Goal: Task Accomplishment & Management: Complete application form

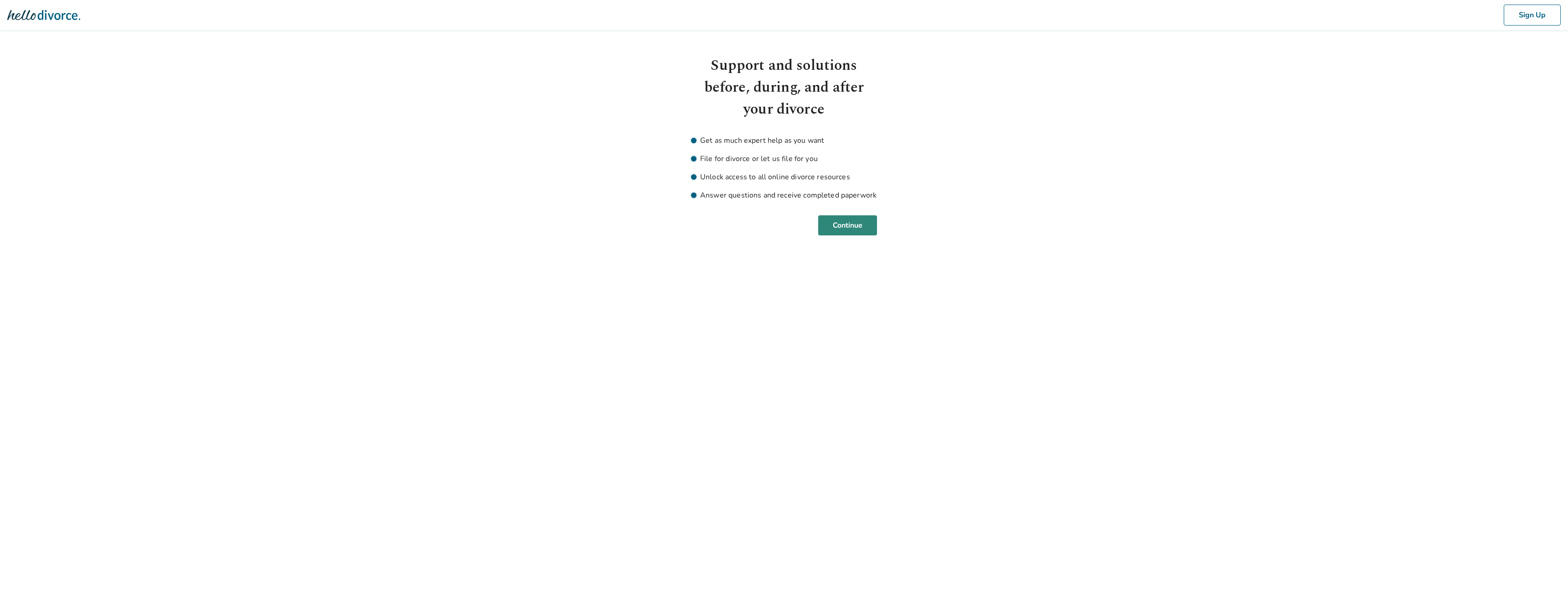
click at [859, 218] on button "Continue" at bounding box center [847, 225] width 59 height 20
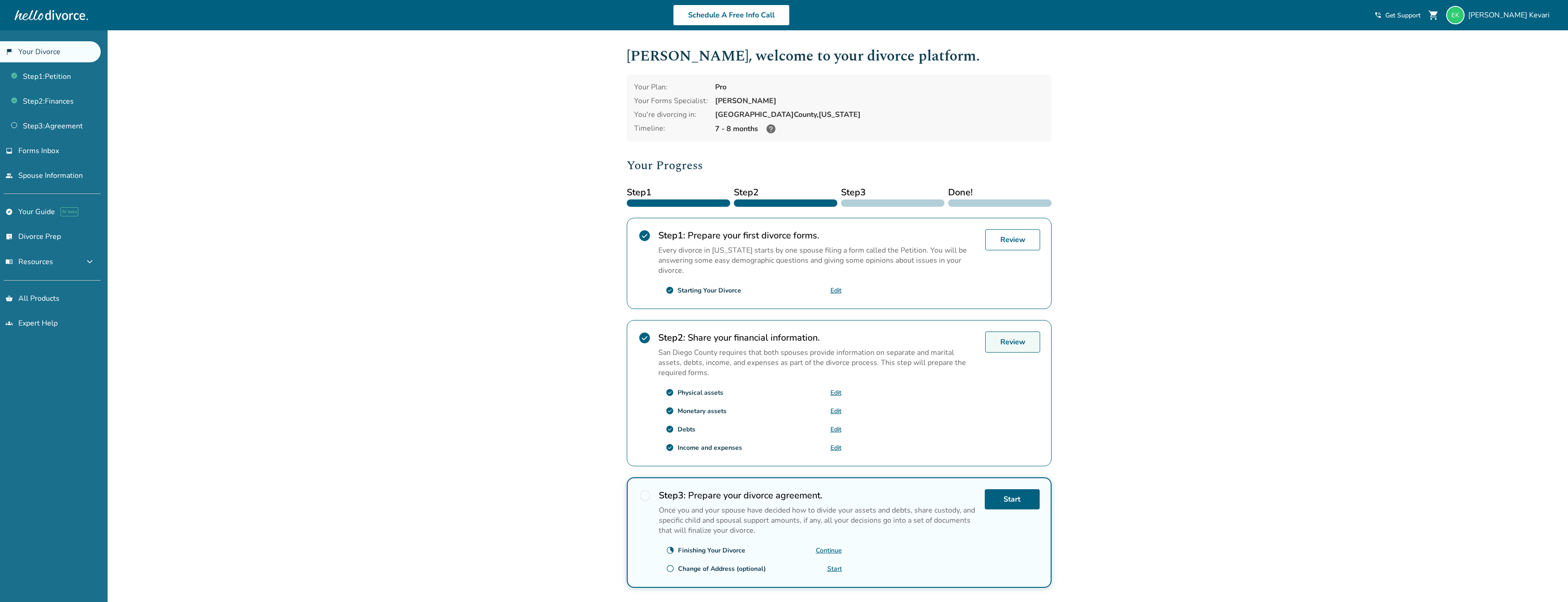
click at [1012, 339] on link "Review" at bounding box center [1012, 342] width 55 height 21
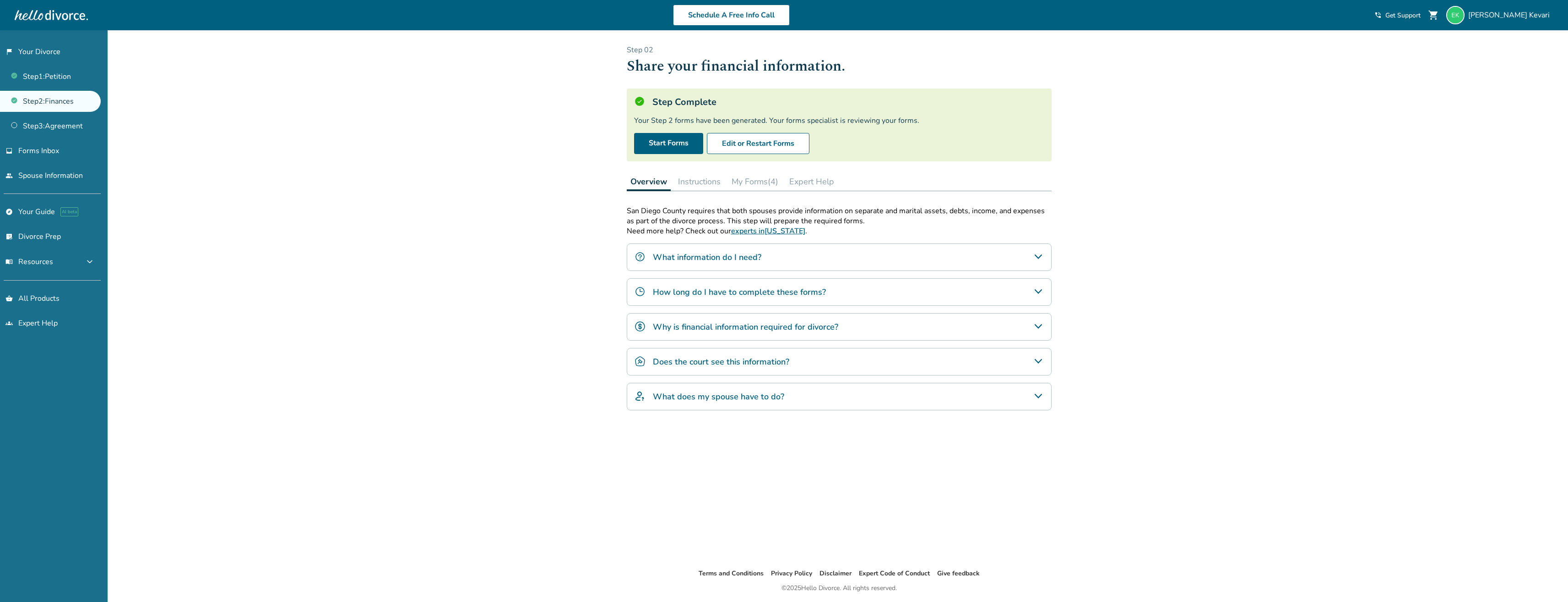
click at [758, 185] on button "My Forms (4)" at bounding box center [755, 181] width 54 height 18
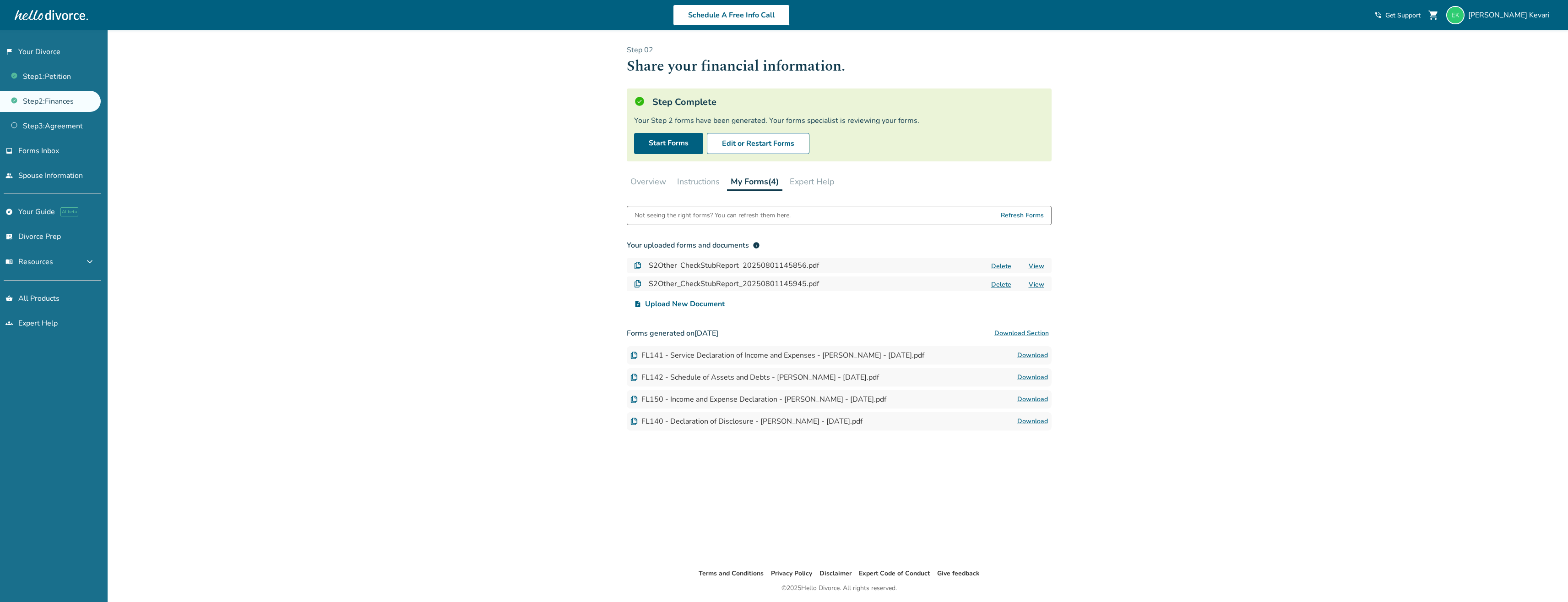
click at [997, 267] on button "Delete" at bounding box center [1001, 266] width 25 height 10
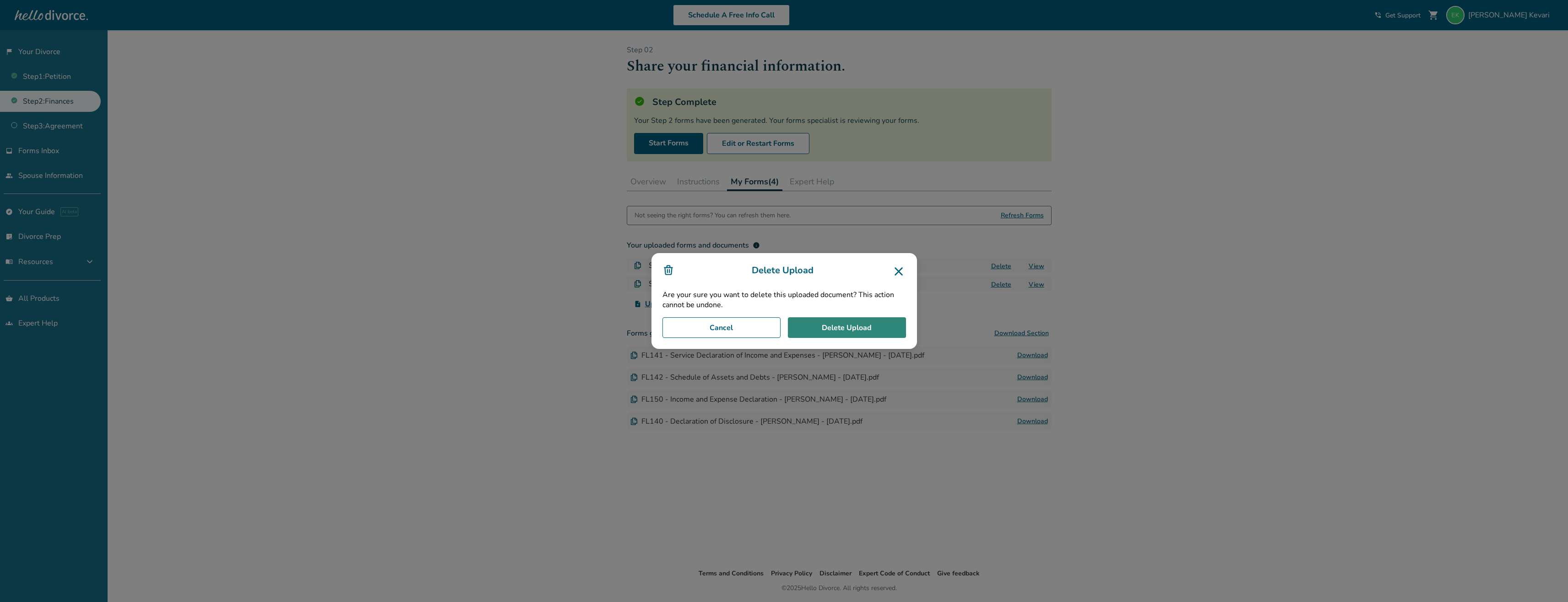
click at [850, 320] on button "Delete Upload" at bounding box center [847, 328] width 118 height 21
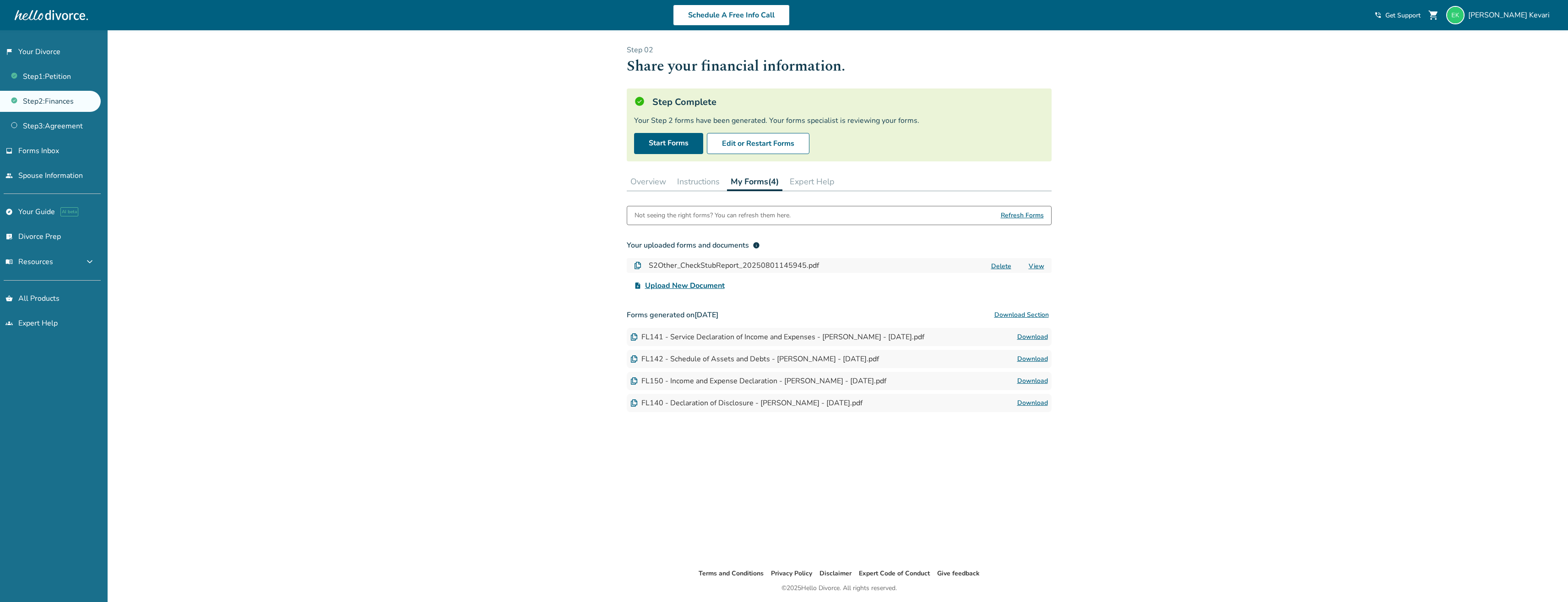
click at [1001, 269] on button "Delete" at bounding box center [1001, 266] width 25 height 10
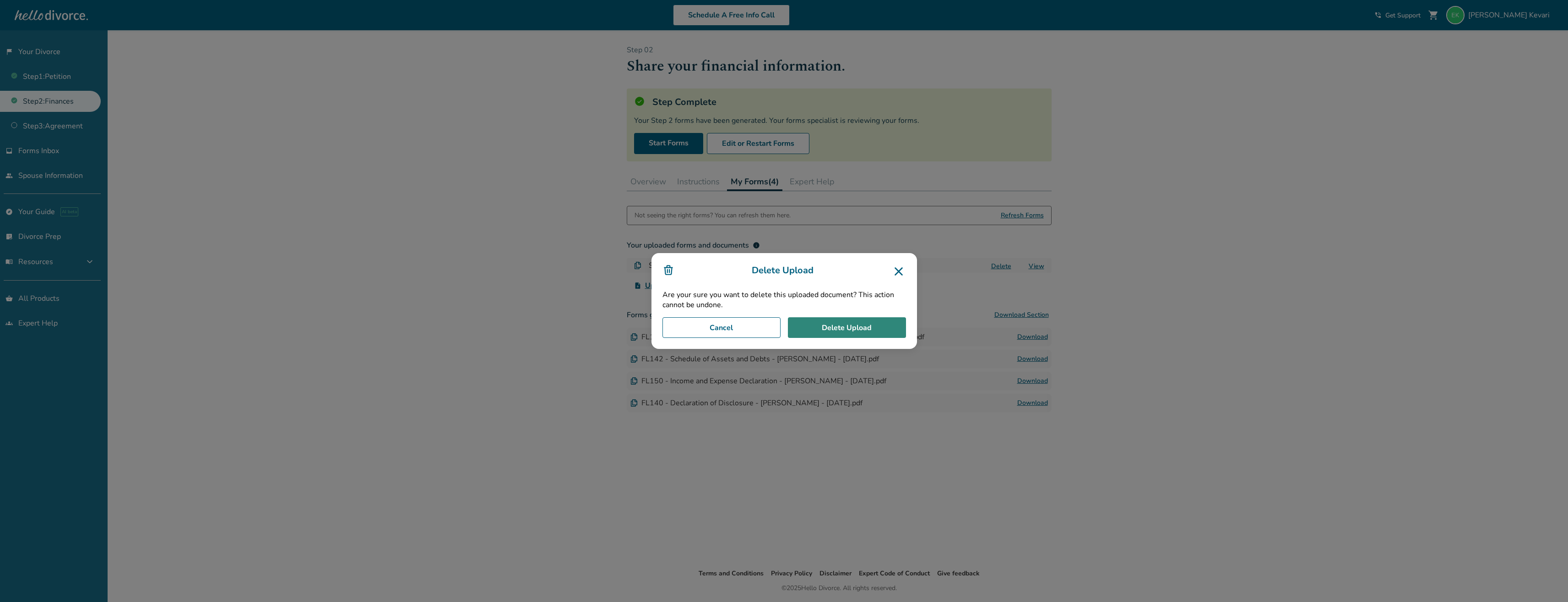
click at [878, 326] on button "Delete Upload" at bounding box center [847, 328] width 118 height 21
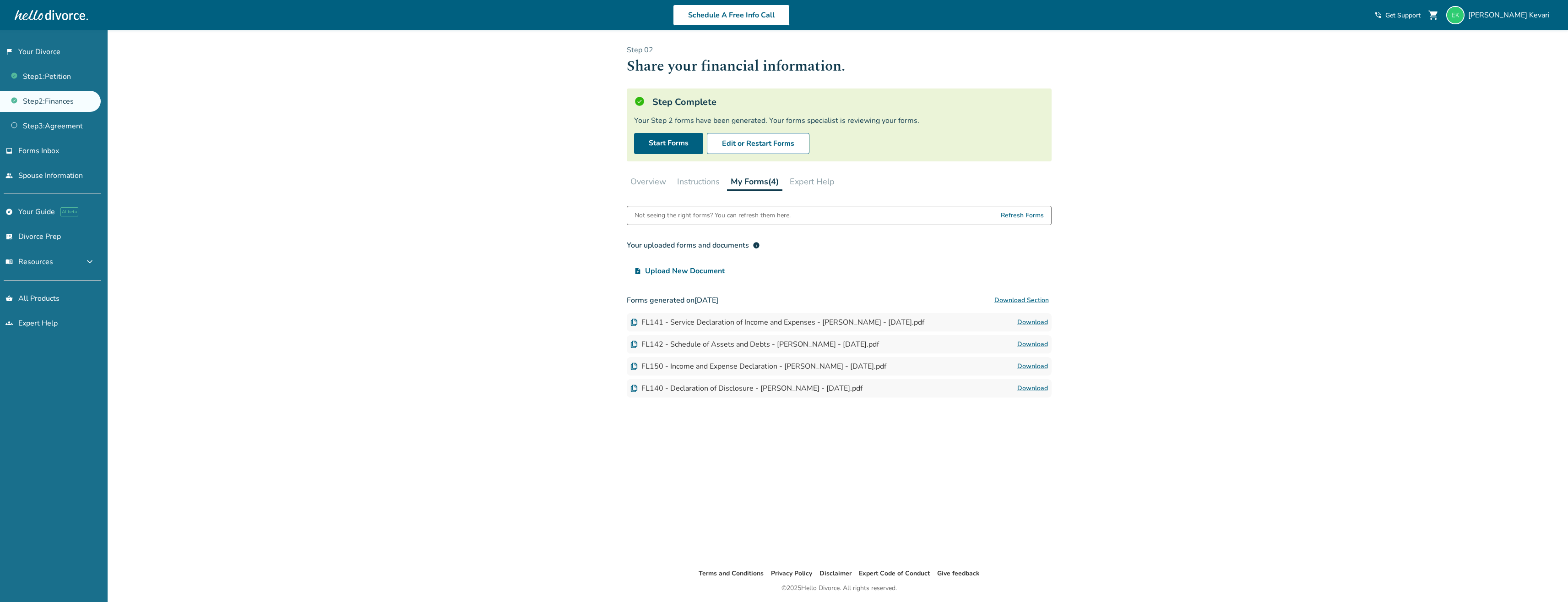
click at [718, 272] on span "Upload New Document" at bounding box center [685, 271] width 79 height 11
click at [0, 0] on input "upload_file Upload New Document" at bounding box center [0, 0] width 0 height 0
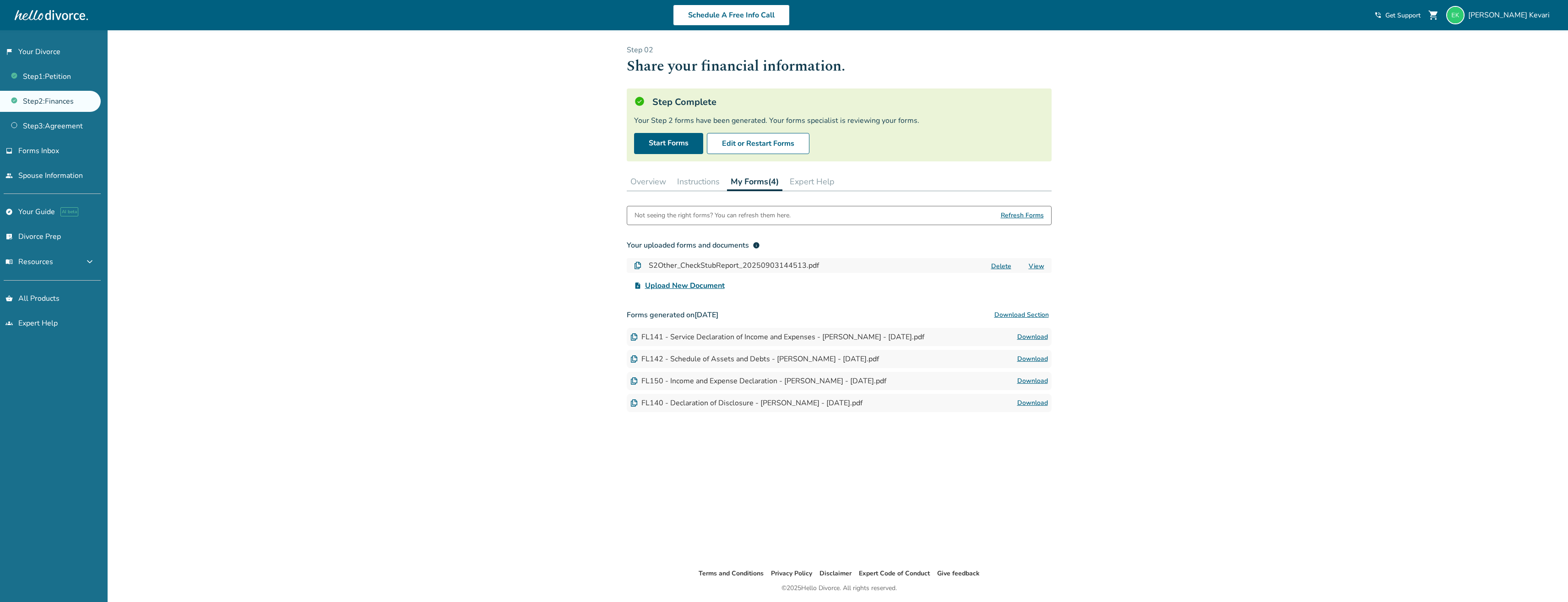
click at [716, 285] on span "Upload New Document" at bounding box center [685, 285] width 79 height 11
click at [0, 0] on input "upload_file Upload New Document" at bounding box center [0, 0] width 0 height 0
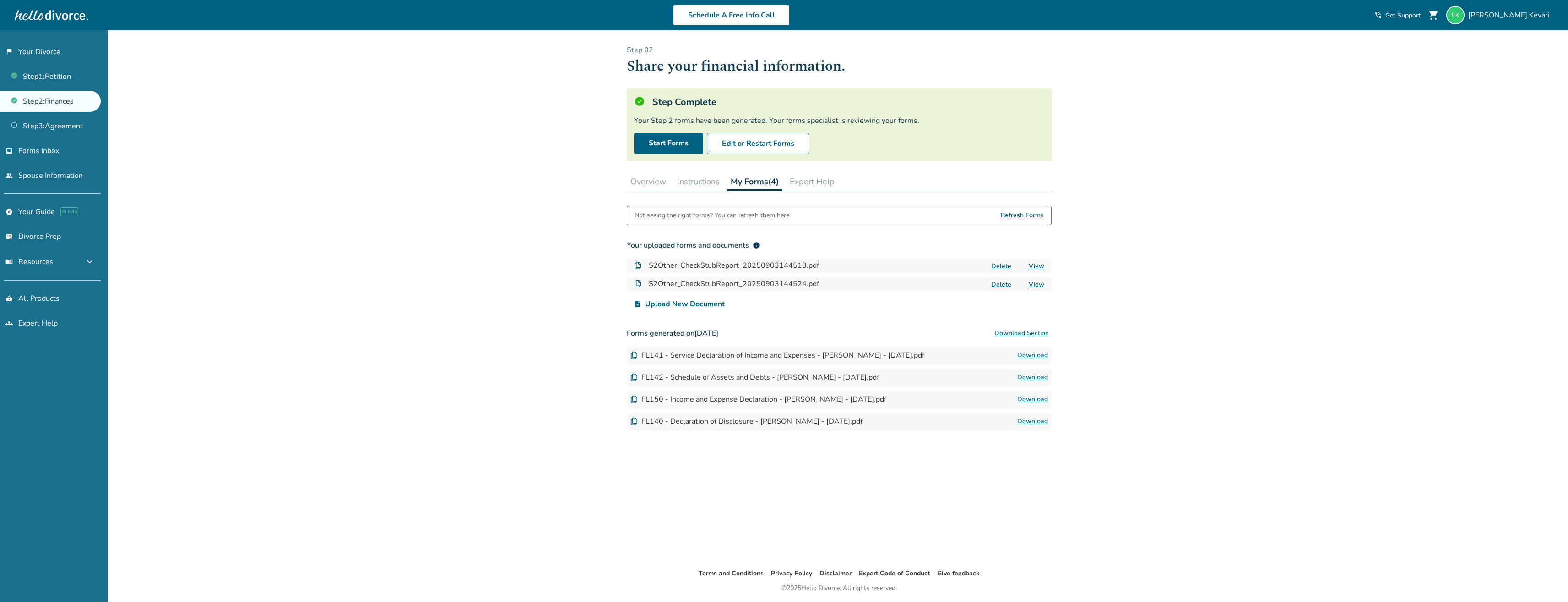
click at [677, 301] on span "Upload New Document" at bounding box center [685, 304] width 79 height 11
click at [0, 0] on input "upload_file Upload New Document" at bounding box center [0, 0] width 0 height 0
click at [668, 320] on span "Upload New Document" at bounding box center [685, 322] width 79 height 11
click at [0, 0] on input "upload_file Upload New Document" at bounding box center [0, 0] width 0 height 0
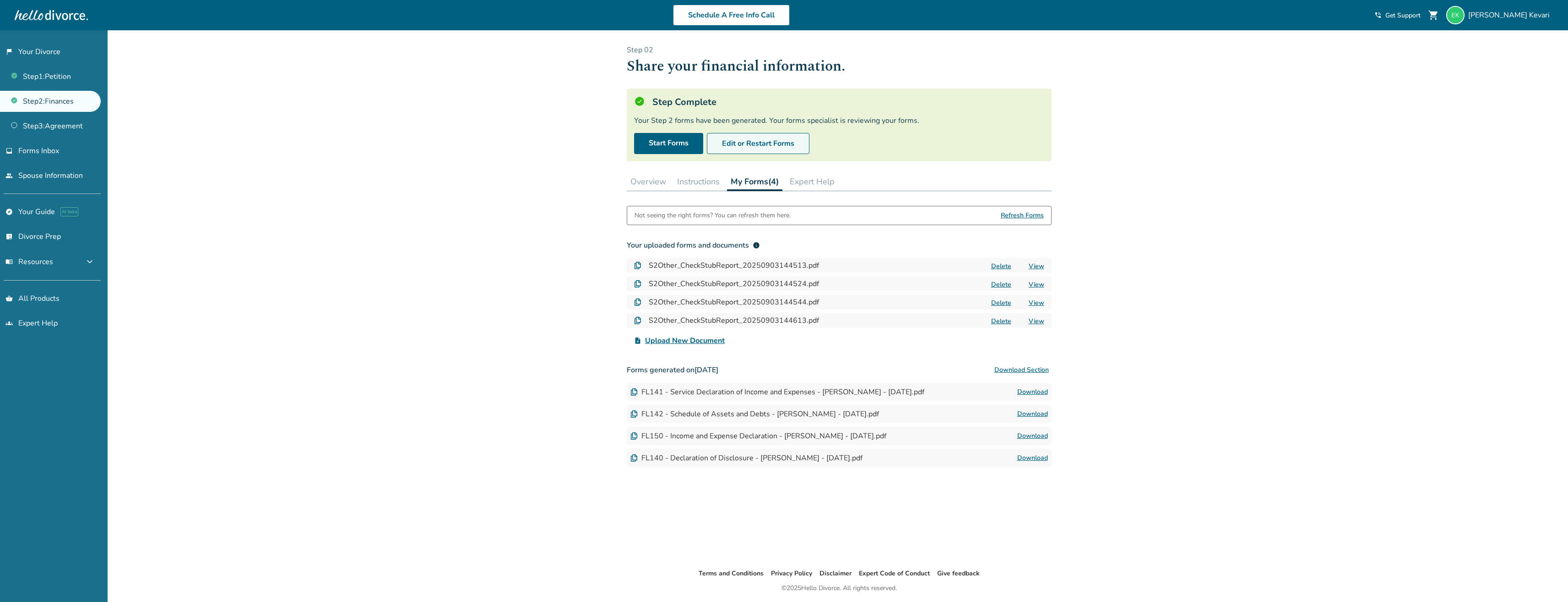
click at [753, 143] on button "Edit or Restart Forms" at bounding box center [758, 143] width 103 height 21
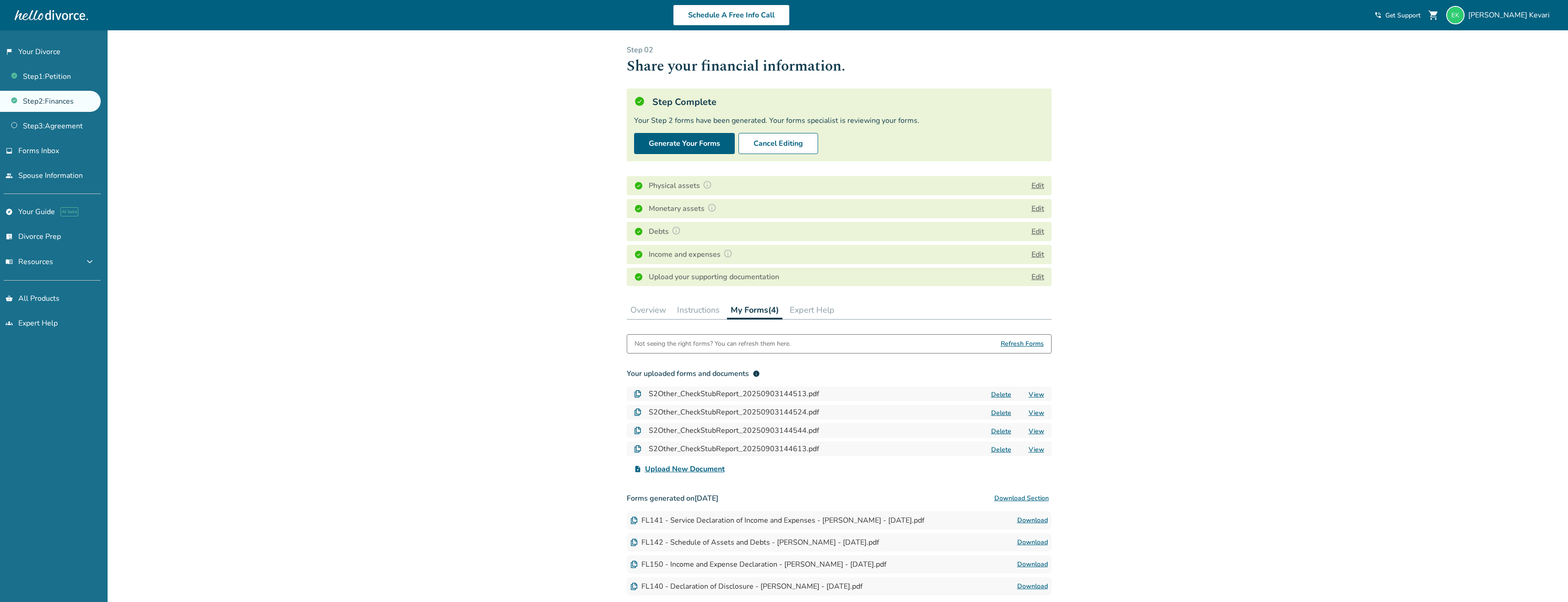
click at [1037, 260] on div "Income and expenses Edit" at bounding box center [839, 254] width 425 height 19
click at [1038, 255] on button "Edit" at bounding box center [1038, 254] width 13 height 11
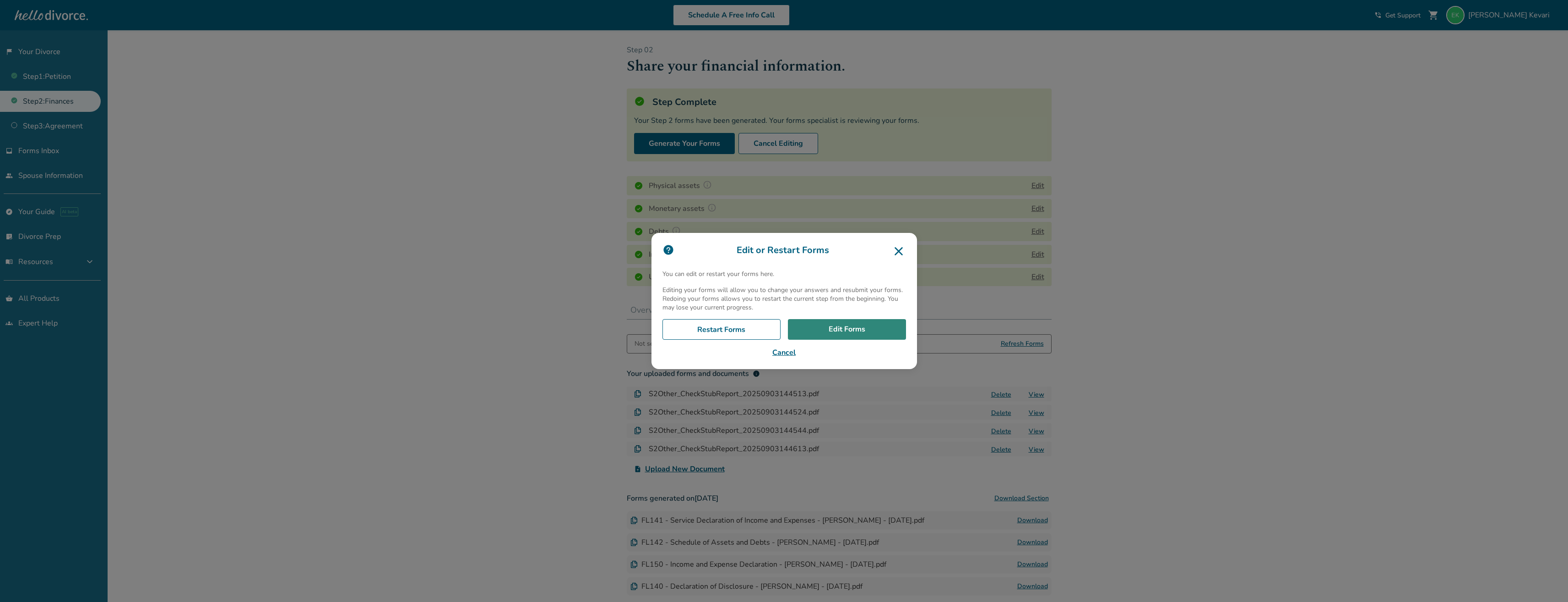
click at [836, 333] on link "Edit Forms" at bounding box center [847, 329] width 118 height 21
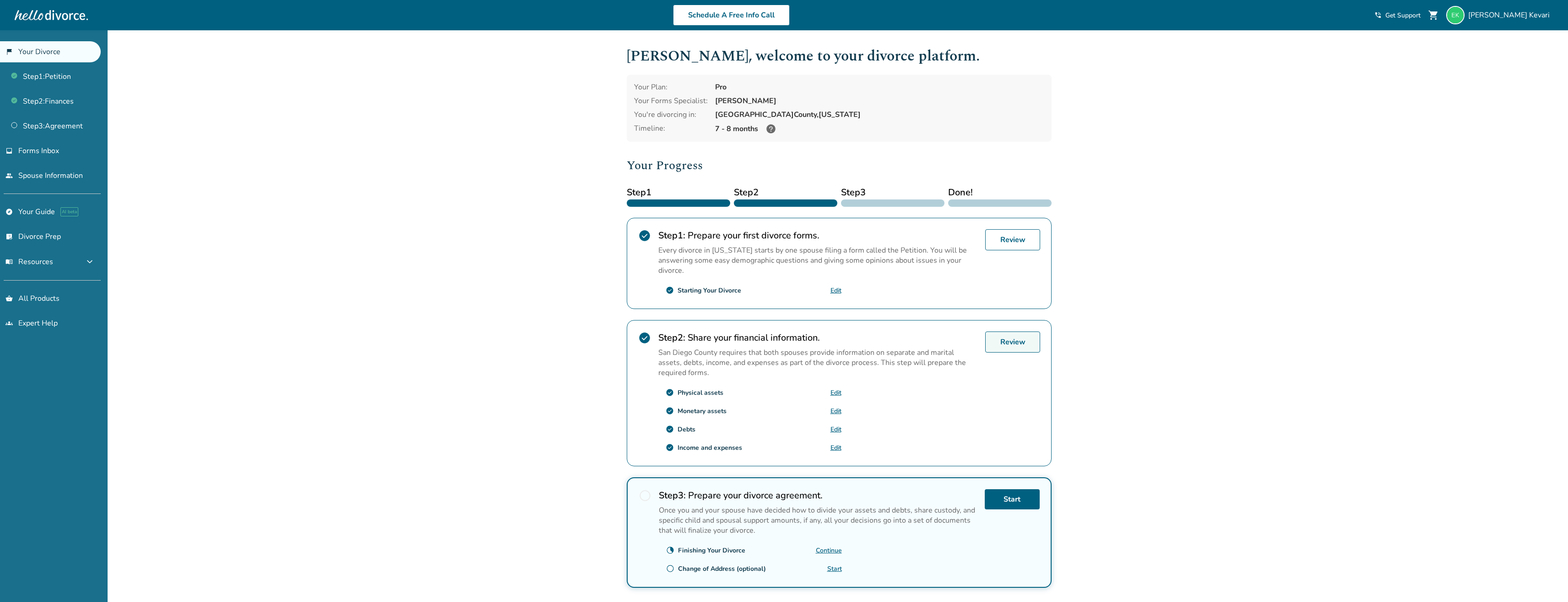
click at [1023, 344] on link "Review" at bounding box center [1012, 342] width 55 height 21
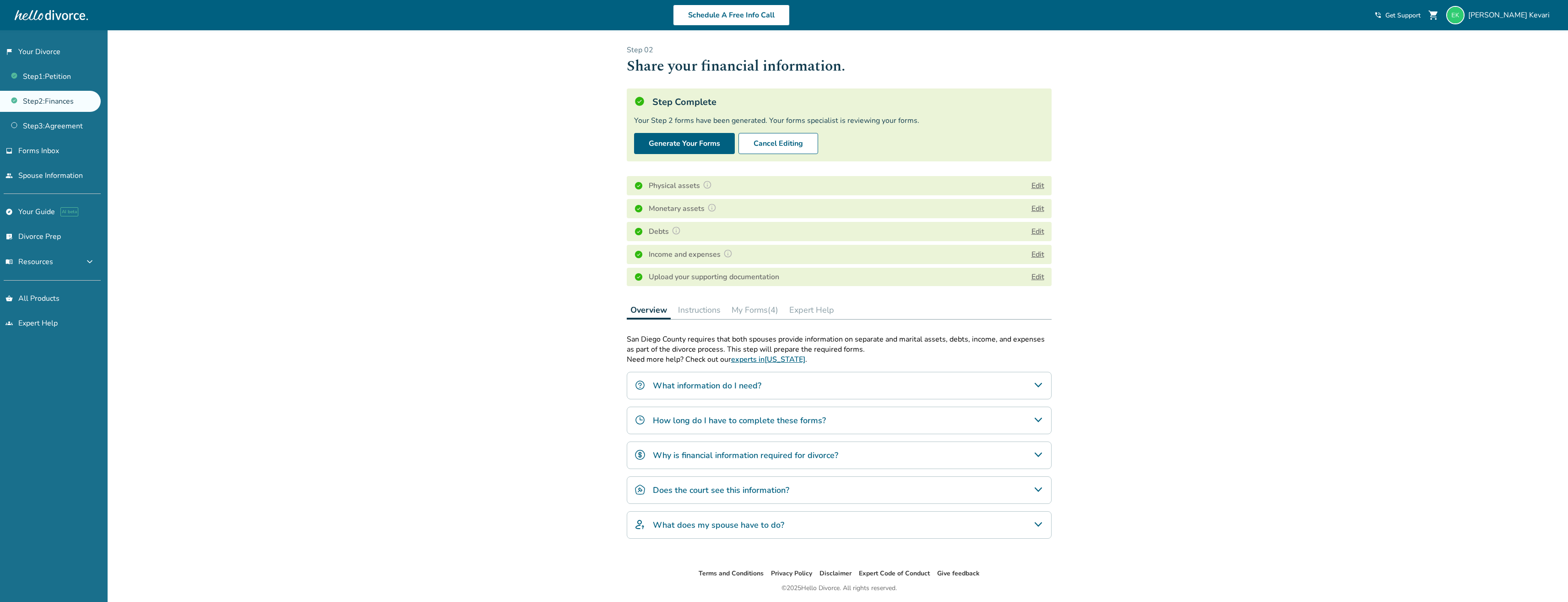
click at [765, 314] on button "My Forms (4)" at bounding box center [755, 309] width 54 height 18
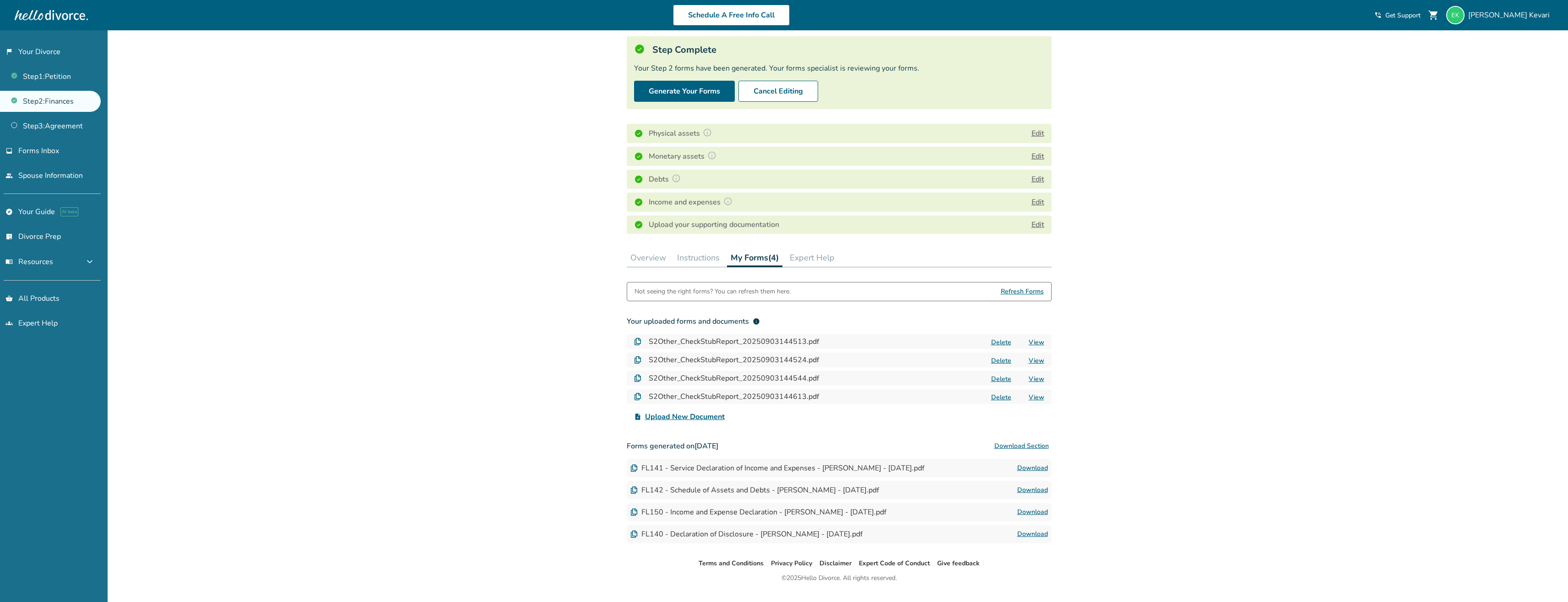
scroll to position [72, 0]
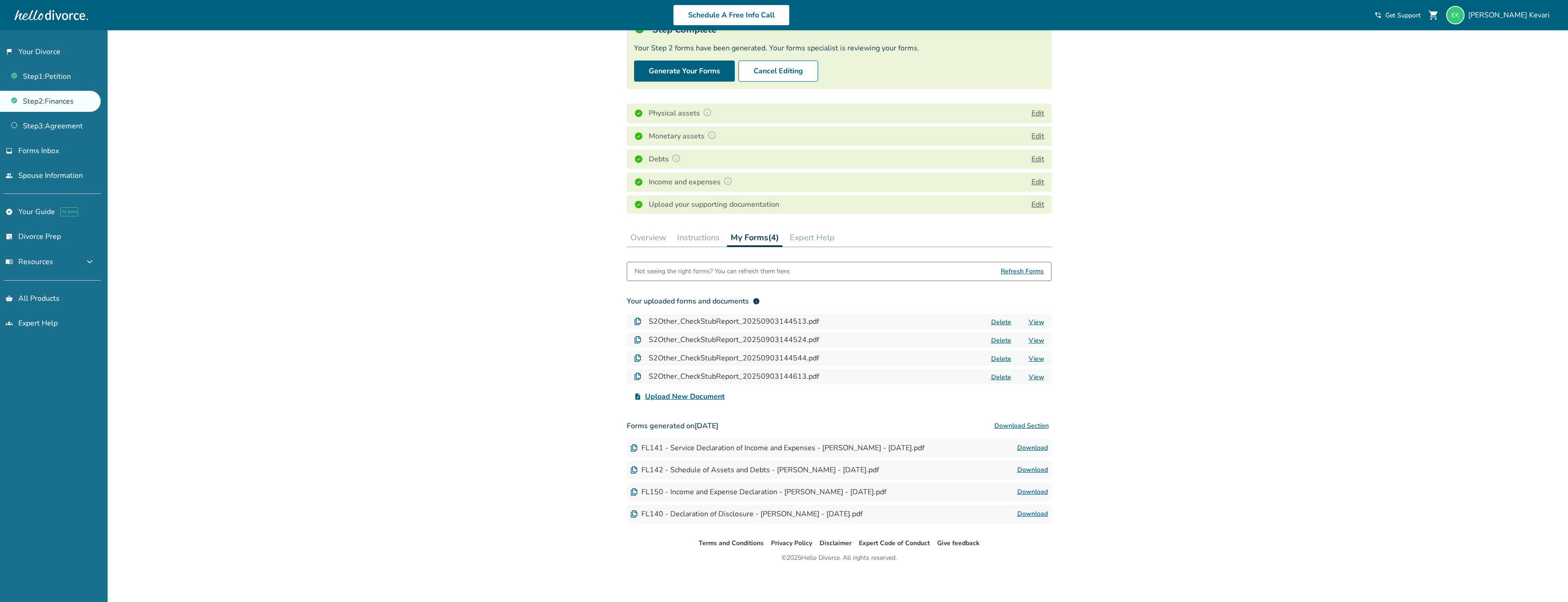
click at [704, 396] on span "Upload New Document" at bounding box center [685, 396] width 79 height 11
click at [0, 0] on input "upload_file Upload New Document" at bounding box center [0, 0] width 0 height 0
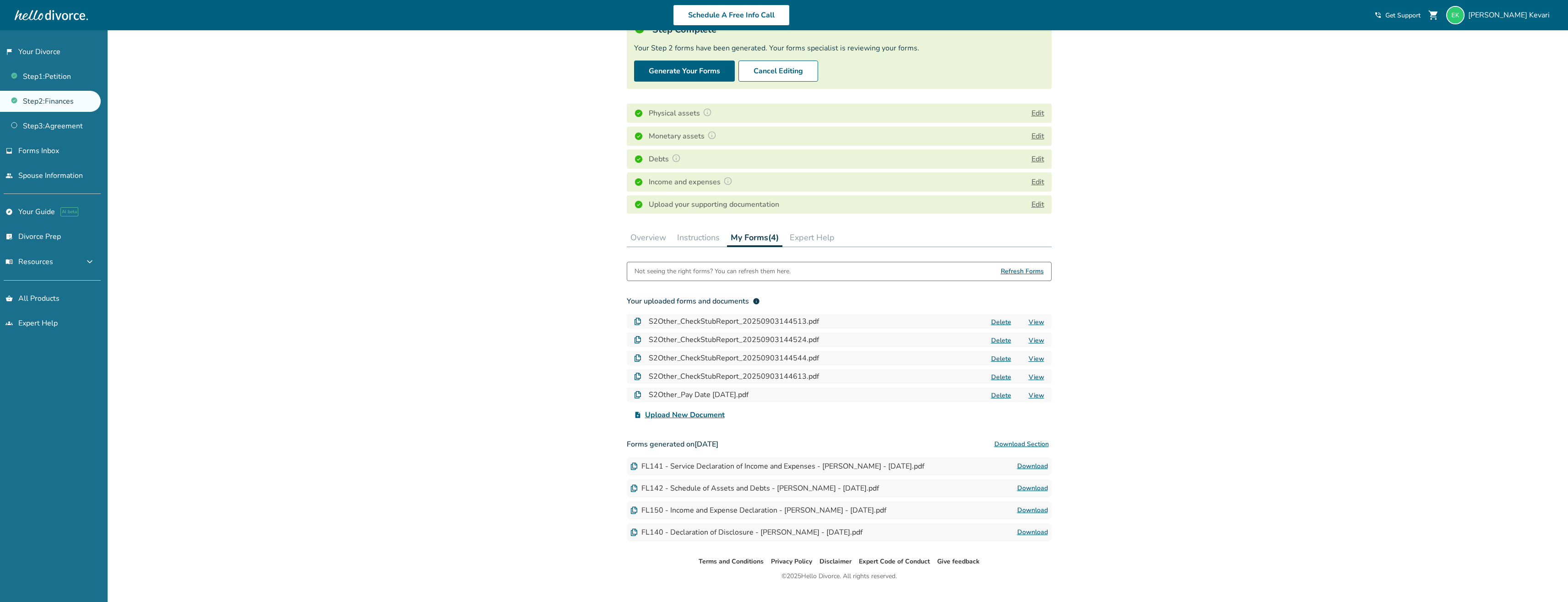
click at [710, 414] on span "Upload New Document" at bounding box center [685, 415] width 79 height 11
click at [0, 0] on input "upload_file Upload New Document" at bounding box center [0, 0] width 0 height 0
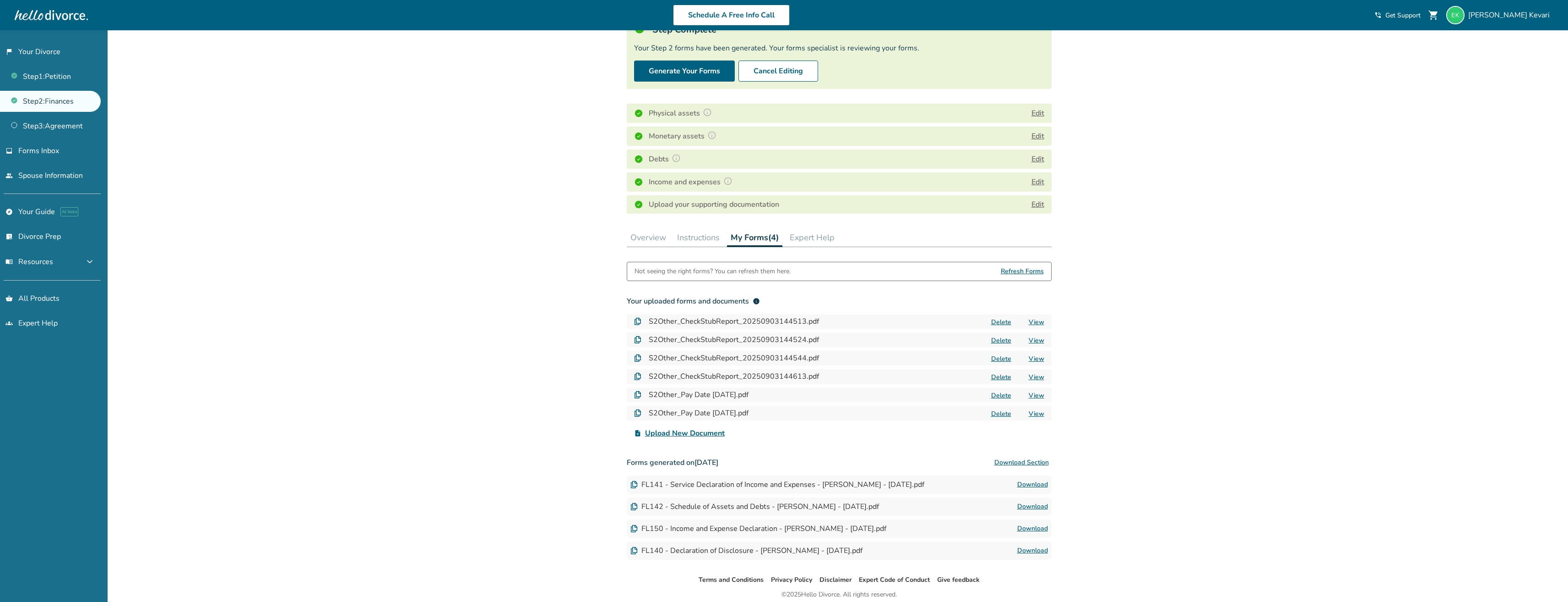
click at [681, 431] on span "Upload New Document" at bounding box center [685, 433] width 79 height 11
click at [0, 0] on input "upload_file Upload New Document" at bounding box center [0, 0] width 0 height 0
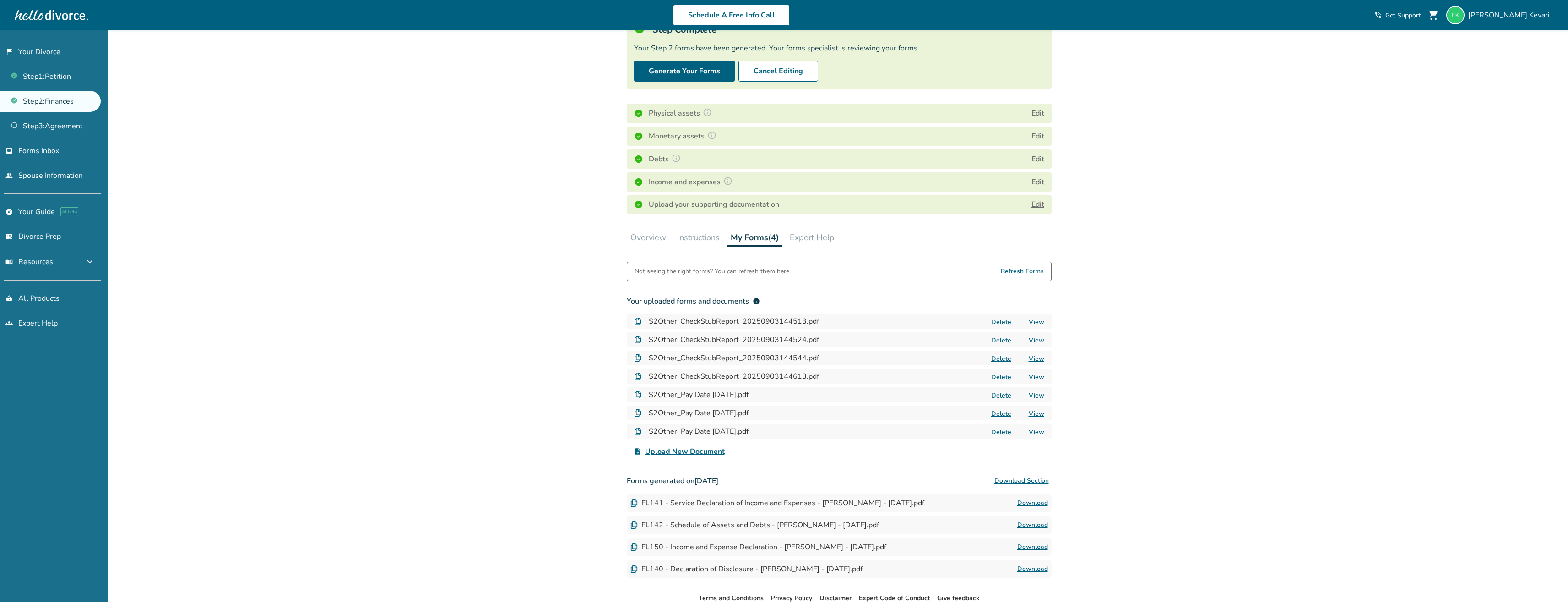
click at [693, 452] on span "Upload New Document" at bounding box center [685, 452] width 79 height 11
click at [0, 0] on input "upload_file Upload New Document" at bounding box center [0, 0] width 0 height 0
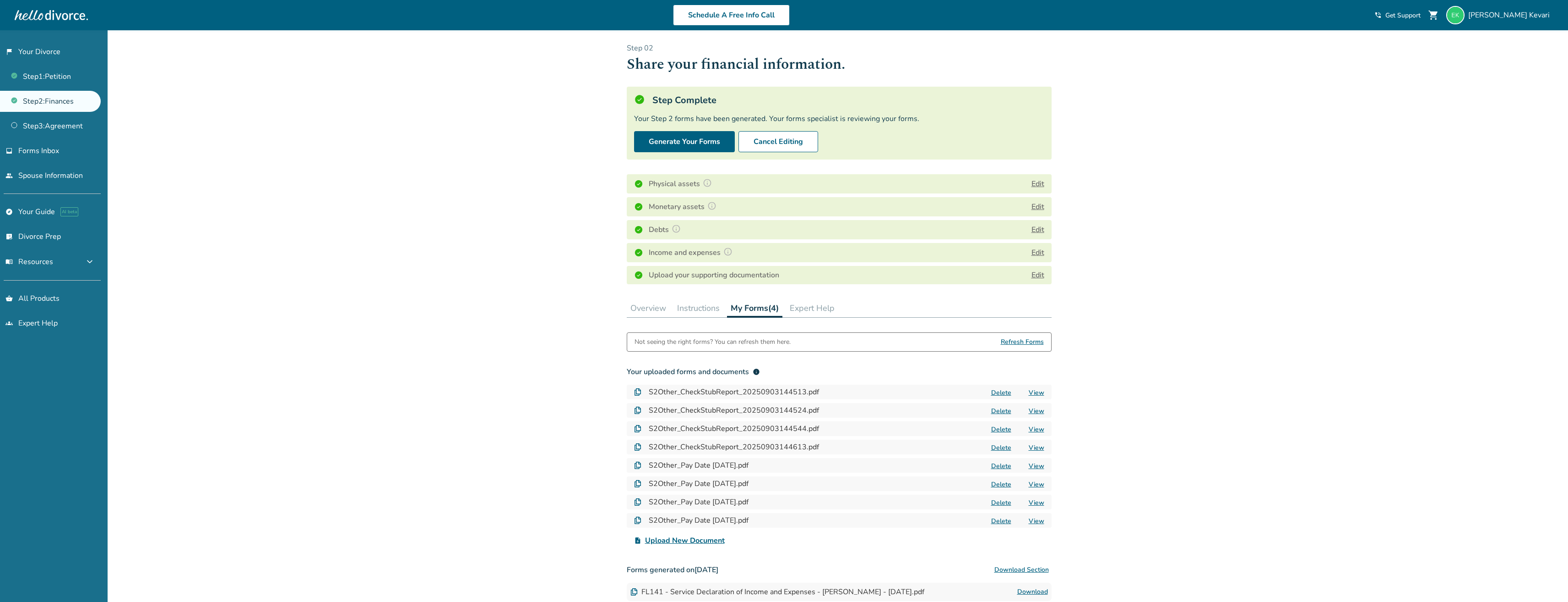
scroll to position [0, 0]
click at [1036, 208] on button "Edit" at bounding box center [1038, 208] width 13 height 11
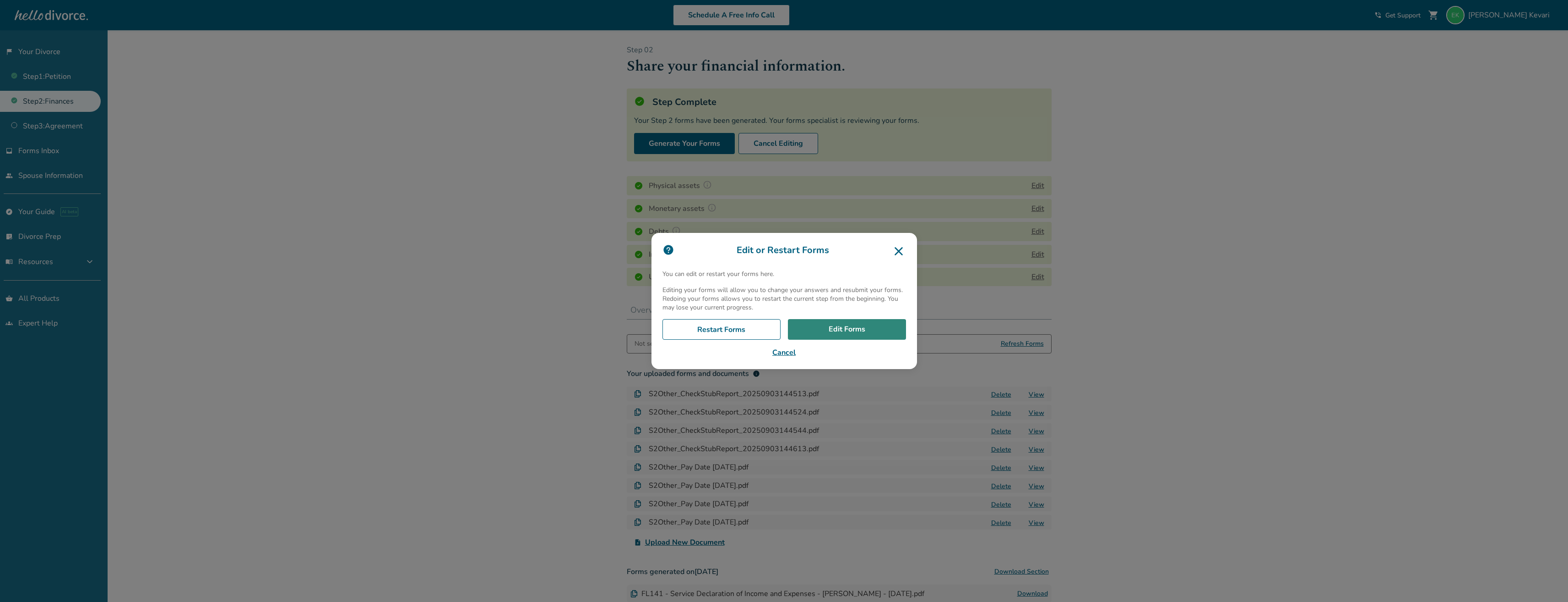
click at [840, 331] on link "Edit Forms" at bounding box center [847, 329] width 118 height 21
